Goal: Information Seeking & Learning: Learn about a topic

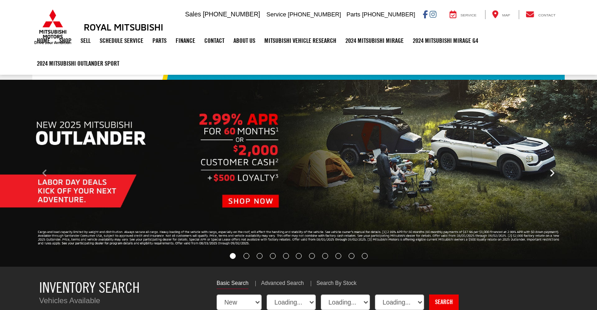
select select "Mitsubishi"
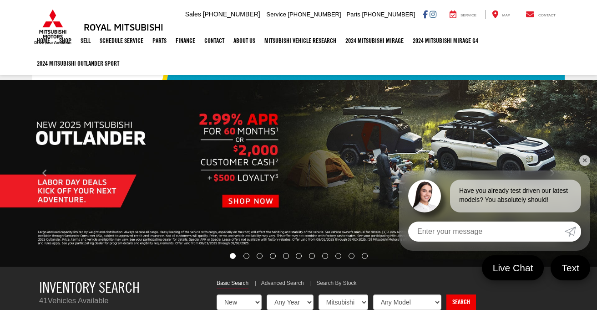
click at [583, 159] on link "✕" at bounding box center [585, 160] width 11 height 11
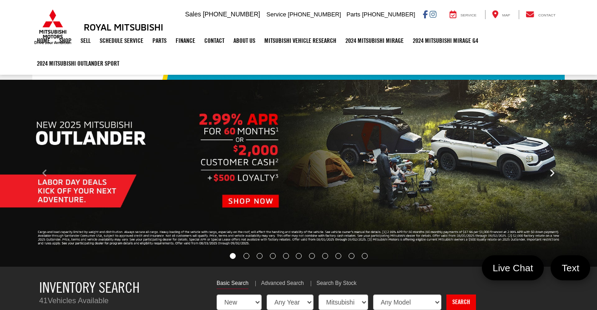
click at [556, 168] on button "Click to view next picture." at bounding box center [553, 173] width 90 height 150
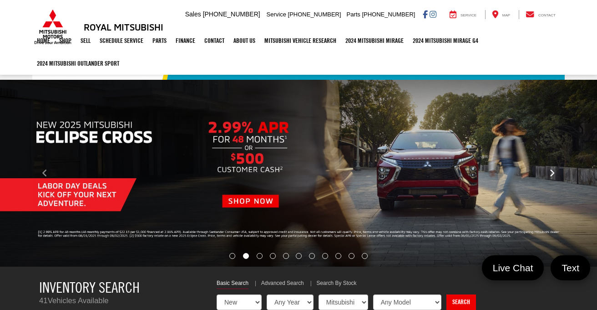
click at [556, 169] on button "Click to view next picture." at bounding box center [553, 173] width 90 height 150
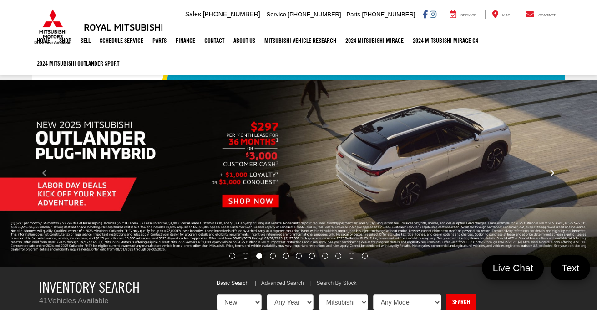
click at [556, 169] on button "Click to view next picture." at bounding box center [553, 173] width 90 height 150
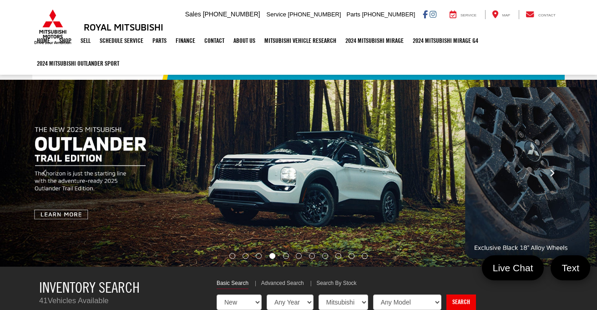
click at [556, 169] on button "Click to view next picture." at bounding box center [553, 173] width 90 height 150
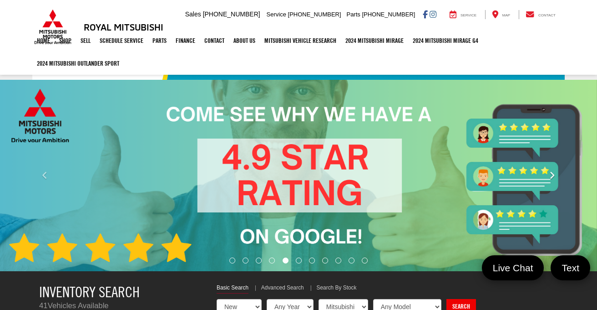
click at [556, 169] on button "Click to view next picture." at bounding box center [553, 175] width 90 height 155
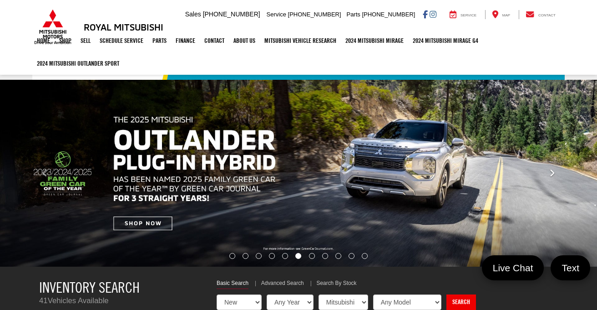
click at [556, 169] on button "Click to view next picture." at bounding box center [553, 173] width 90 height 150
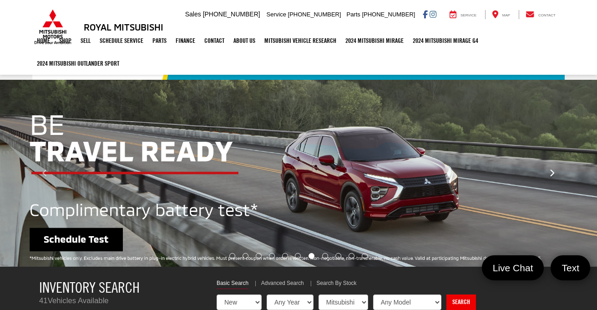
click at [556, 169] on button "Click to view next picture." at bounding box center [553, 173] width 90 height 150
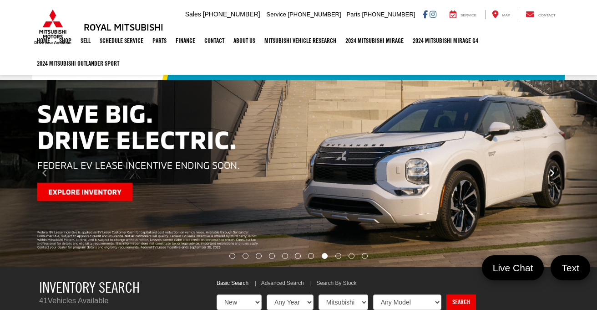
click at [556, 169] on button "Click to view next picture." at bounding box center [553, 173] width 90 height 150
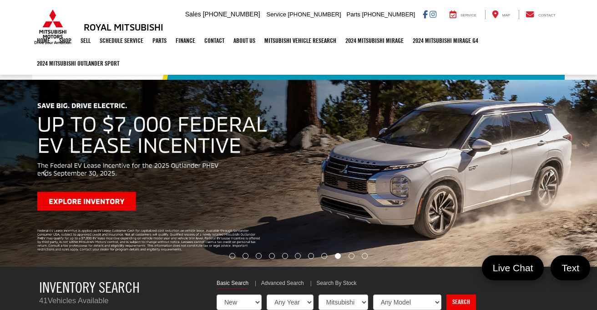
click at [556, 169] on button "Click to view next picture." at bounding box center [553, 173] width 90 height 150
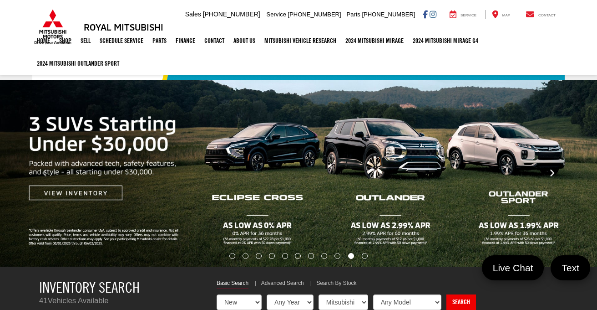
click at [556, 169] on button "Click to view next picture." at bounding box center [553, 173] width 90 height 150
